Goal: Navigation & Orientation: Find specific page/section

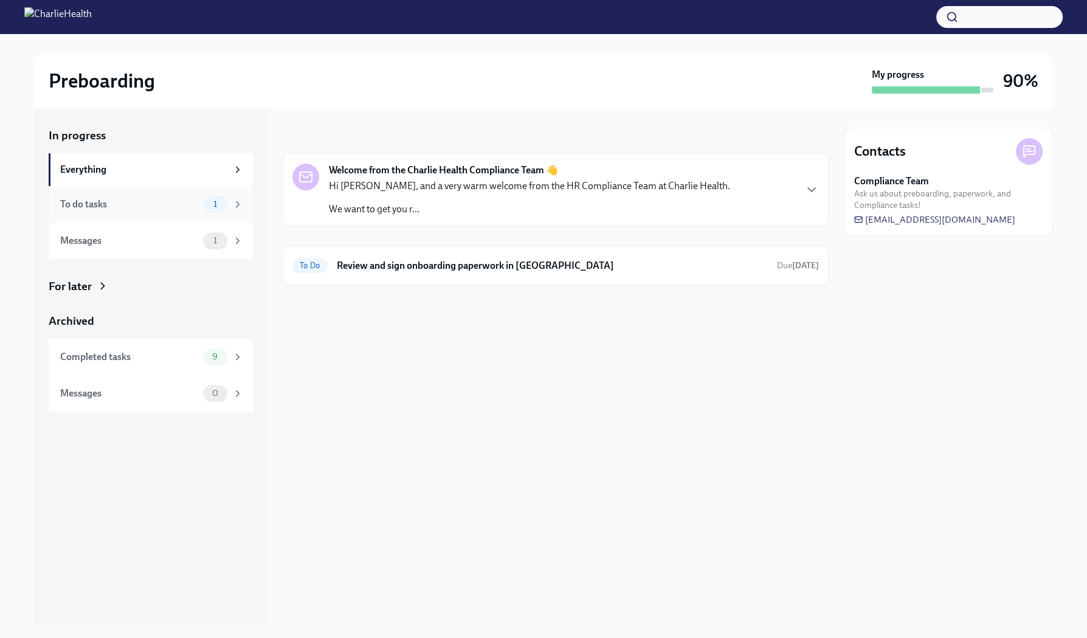
click at [100, 207] on div "To do tasks" at bounding box center [129, 204] width 138 height 13
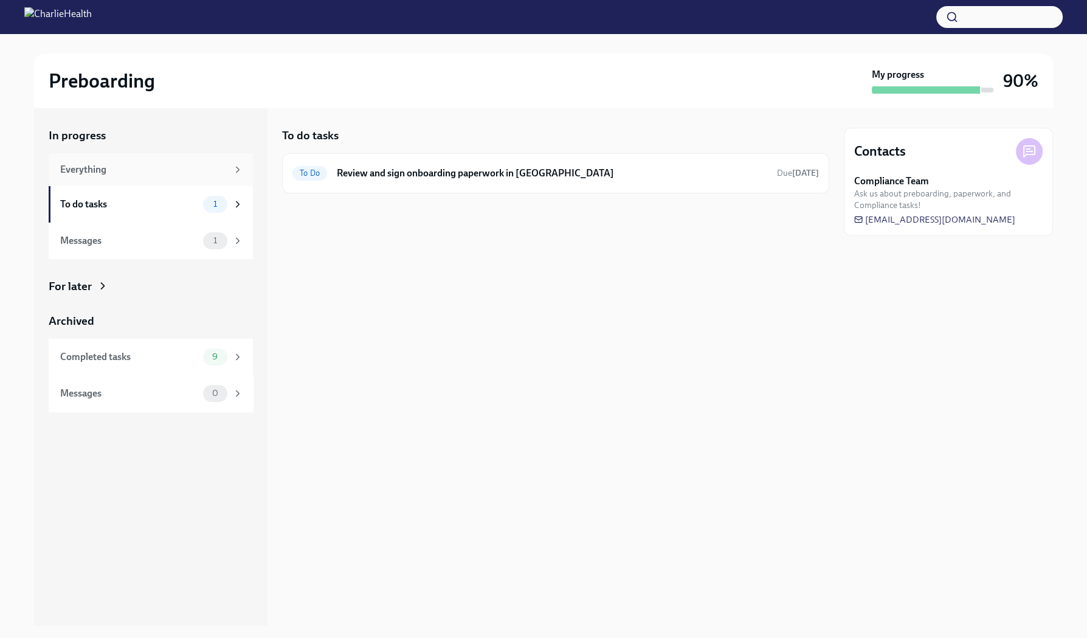
click at [140, 174] on div "Everything" at bounding box center [143, 169] width 167 height 13
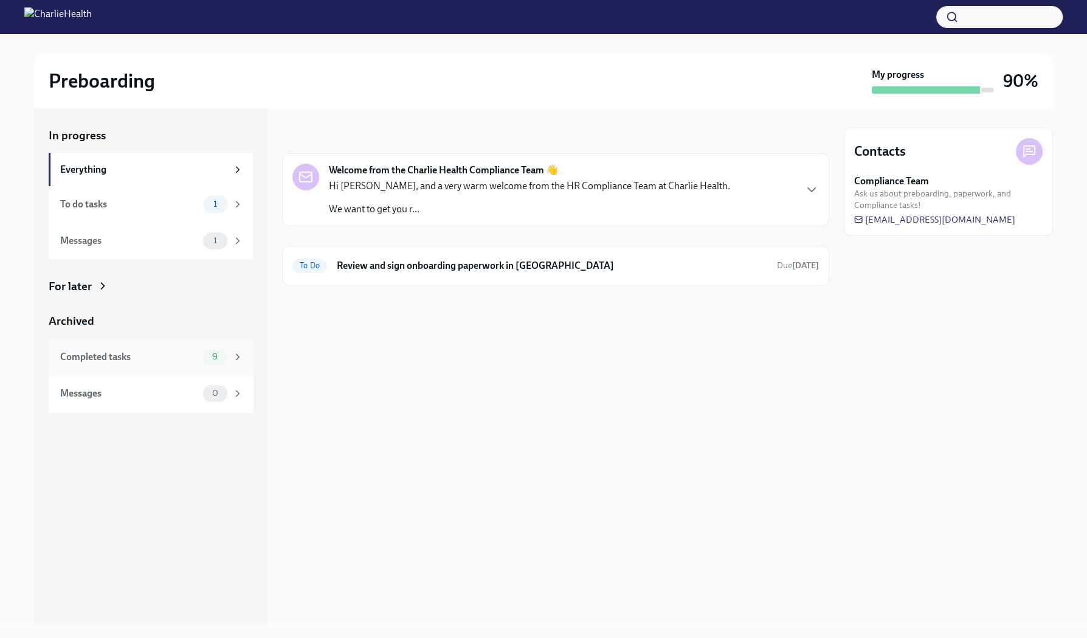
click at [139, 353] on div "Completed tasks" at bounding box center [129, 356] width 138 height 13
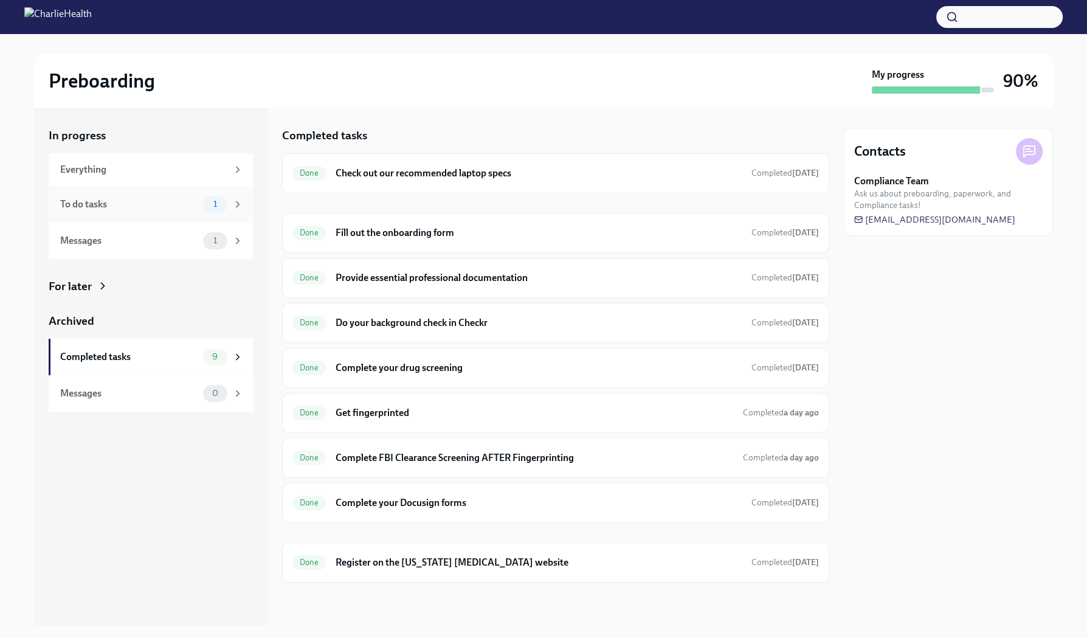
click at [101, 203] on div "To do tasks" at bounding box center [129, 204] width 138 height 13
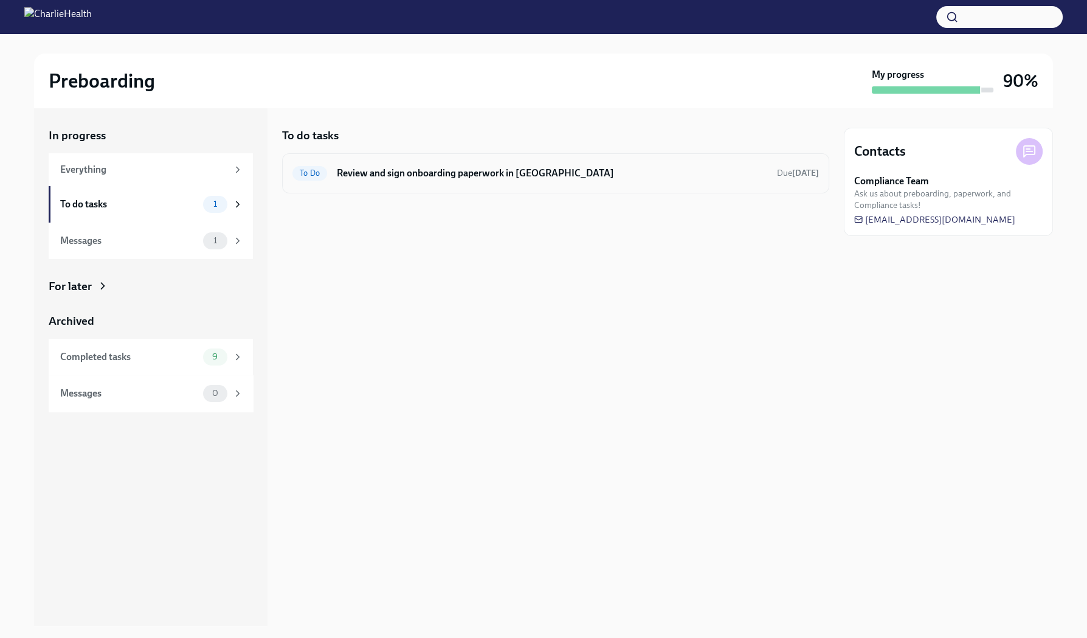
click at [299, 173] on span "To Do" at bounding box center [309, 172] width 35 height 9
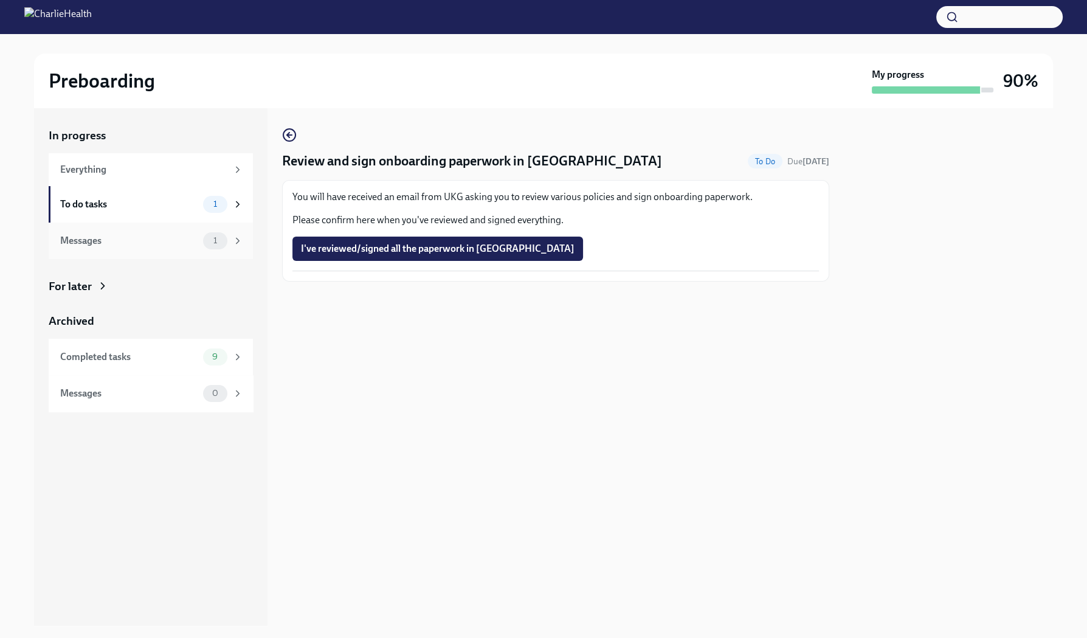
click at [190, 252] on div "Messages 1" at bounding box center [151, 240] width 204 height 36
